Goal: Information Seeking & Learning: Learn about a topic

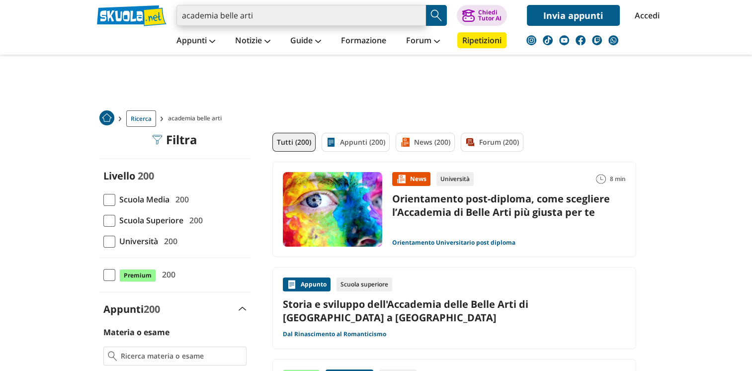
drag, startPoint x: 0, startPoint y: 0, endPoint x: 188, endPoint y: 15, distance: 188.9
click at [188, 15] on input "academia belle arti" at bounding box center [300, 15] width 249 height 21
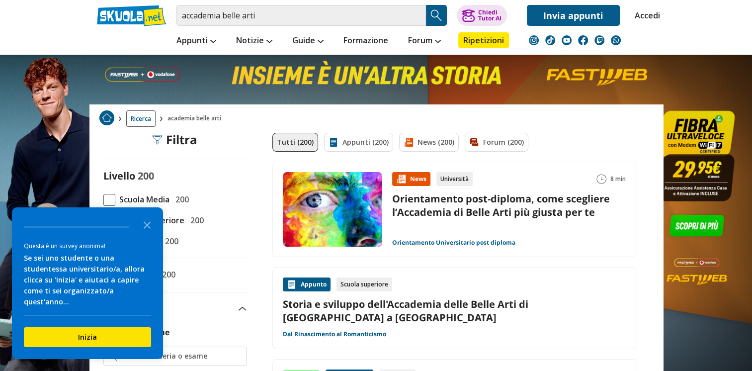
scroll to position [50, 0]
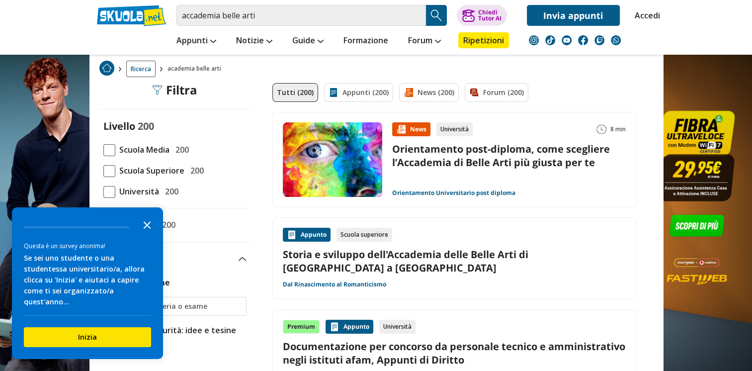
click at [148, 234] on icon "Close the survey" at bounding box center [147, 224] width 20 height 20
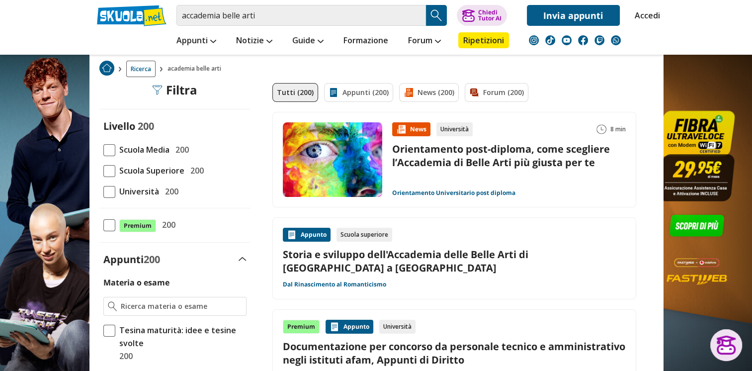
click at [442, 157] on link "Orientamento post-diploma, come scegliere l’Accademia di Belle Arti più giusta …" at bounding box center [501, 155] width 218 height 27
click at [260, 18] on input "accademia belle arti" at bounding box center [300, 15] width 249 height 21
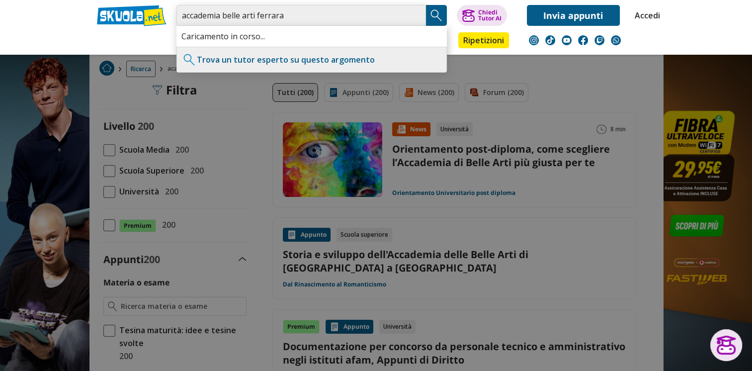
type input "accademia belle arti ferrara"
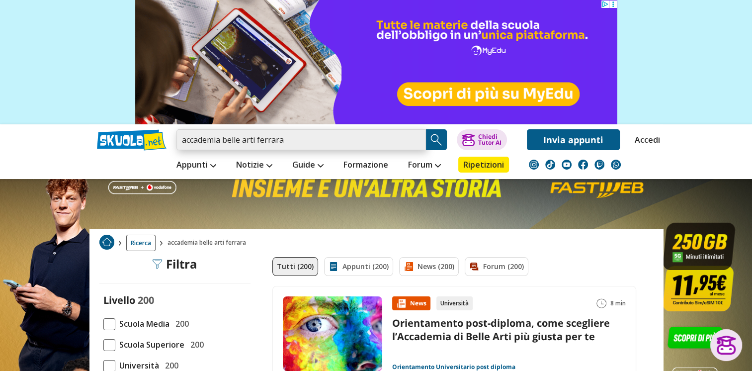
click at [181, 141] on input "accademia belle arti ferrara" at bounding box center [300, 139] width 249 height 21
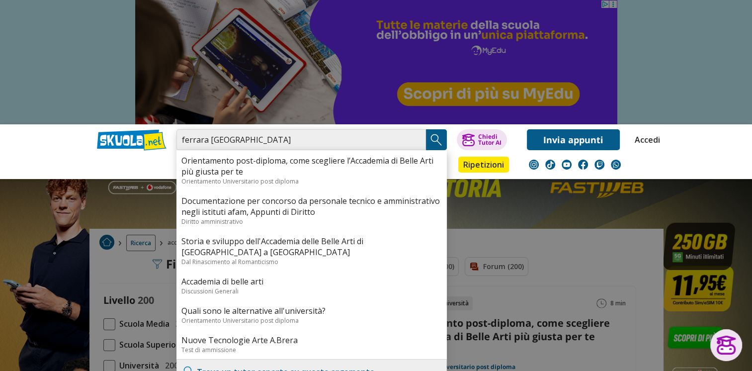
drag, startPoint x: 313, startPoint y: 141, endPoint x: 286, endPoint y: 139, distance: 26.4
click at [286, 139] on input "ferrara accademia belle arti ferrara" at bounding box center [300, 139] width 249 height 21
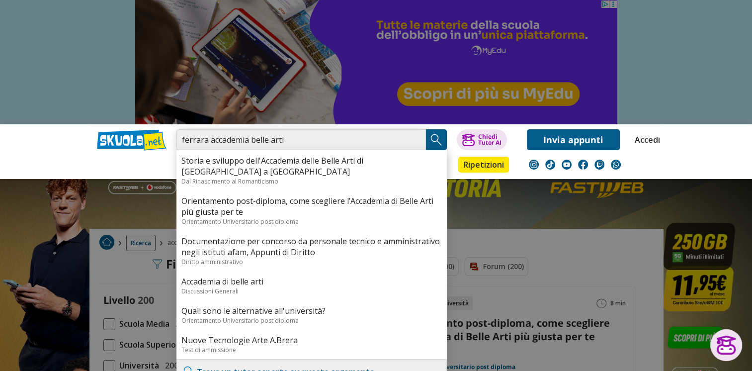
click at [184, 138] on input "ferrara accademia belle arti" at bounding box center [300, 139] width 249 height 21
type input "Ferrara accademia belle arti"
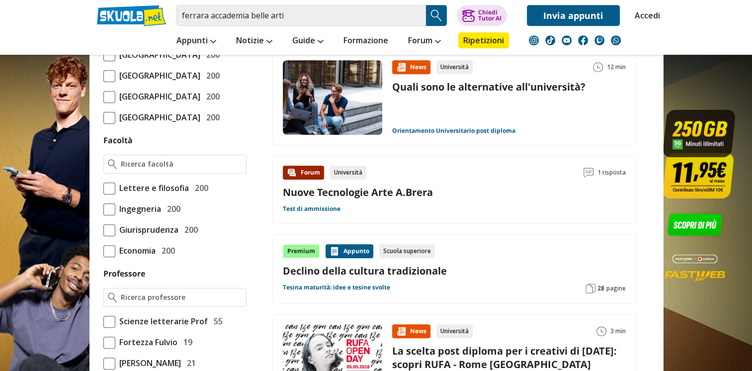
scroll to position [348, 0]
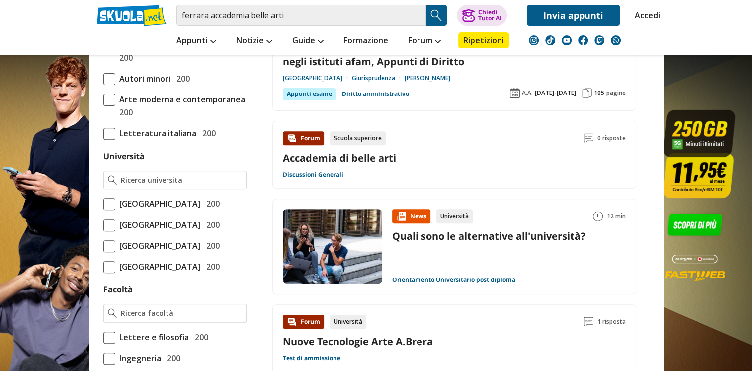
click at [107, 200] on span at bounding box center [109, 204] width 12 height 12
click at [103, 204] on input "Università degli Studi di Ferrara 200" at bounding box center [103, 204] width 0 height 0
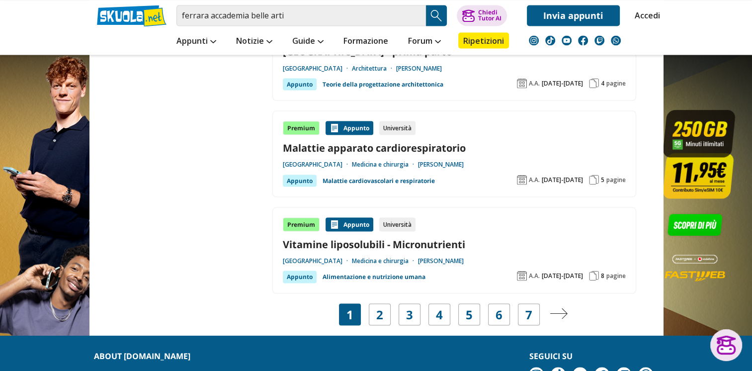
scroll to position [1888, 0]
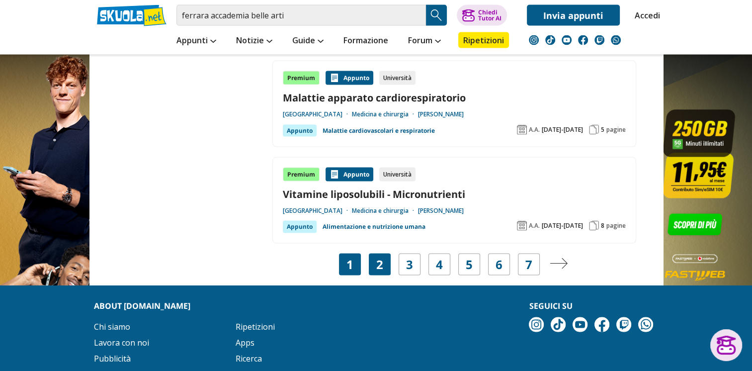
click at [379, 262] on link "2" at bounding box center [379, 264] width 7 height 14
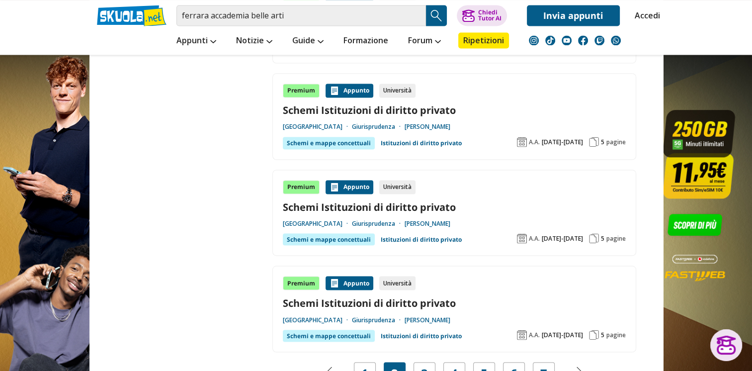
scroll to position [1789, 0]
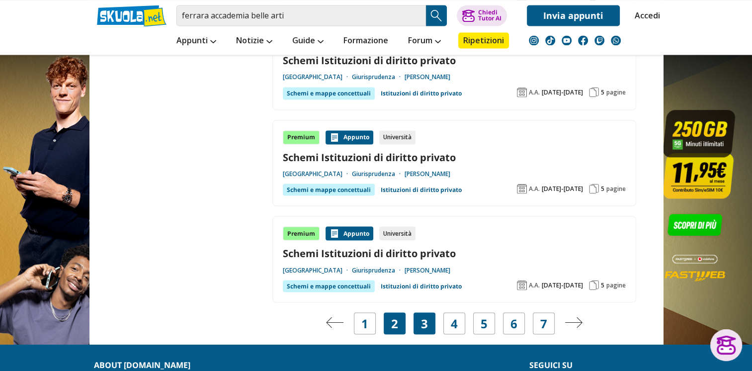
click at [424, 319] on link "3" at bounding box center [424, 323] width 7 height 14
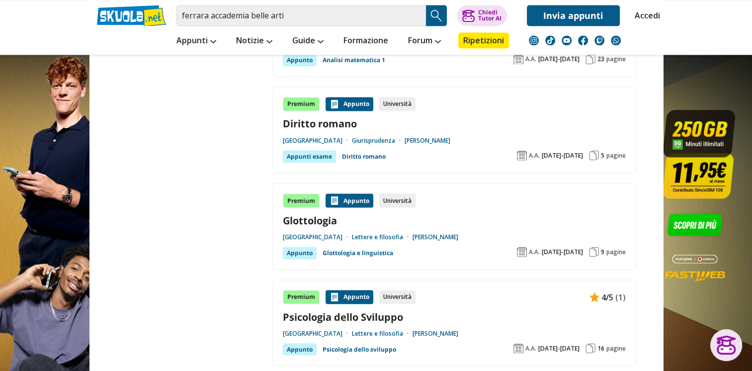
scroll to position [1789, 0]
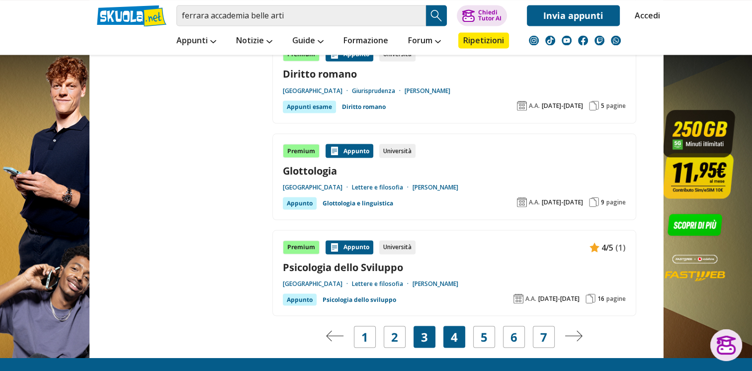
click at [449, 330] on div "4" at bounding box center [454, 336] width 22 height 22
click at [456, 332] on link "4" at bounding box center [454, 336] width 7 height 14
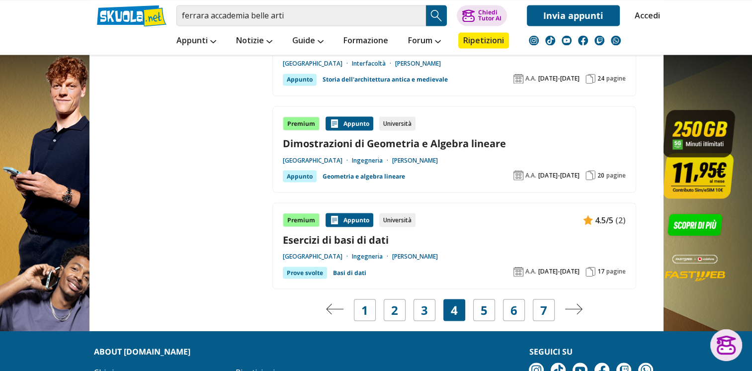
scroll to position [1838, 0]
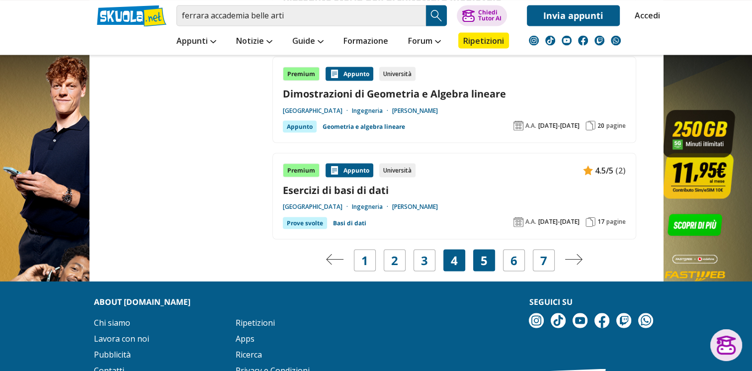
click at [481, 257] on link "5" at bounding box center [483, 260] width 7 height 14
